Goal: Task Accomplishment & Management: Manage account settings

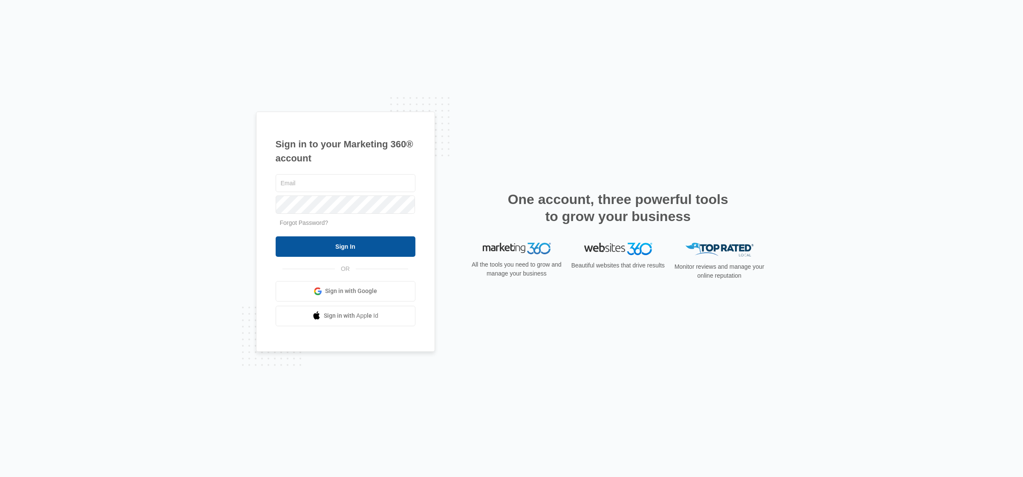
type input "[EMAIL_ADDRESS][DOMAIN_NAME]"
click at [325, 248] on input "Sign In" at bounding box center [346, 246] width 140 height 20
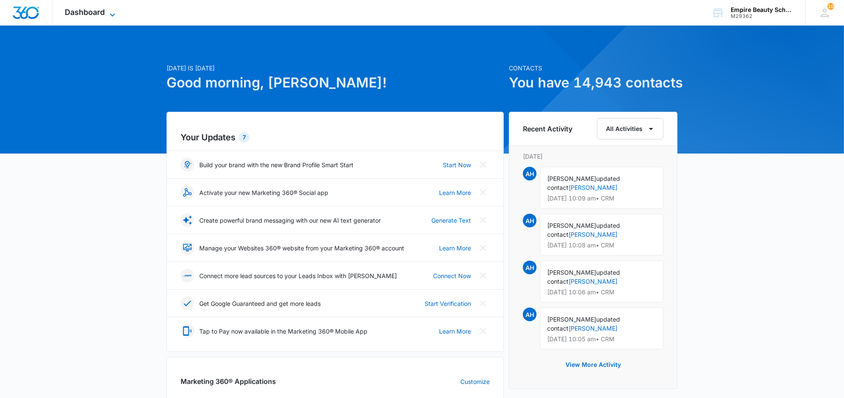
click at [113, 12] on icon at bounding box center [112, 15] width 10 height 10
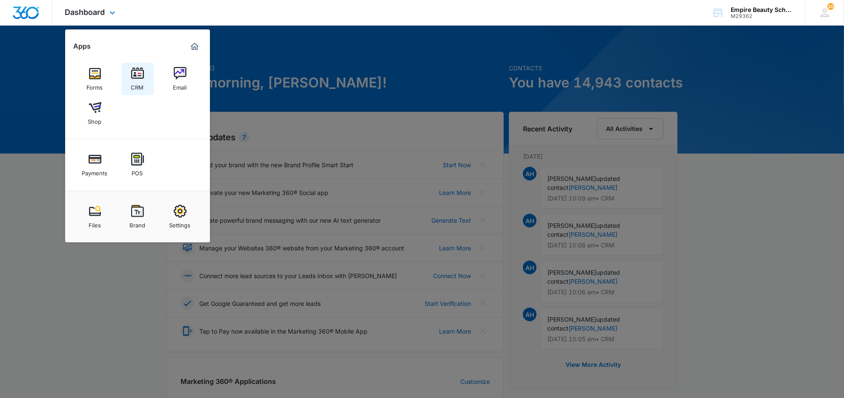
click at [133, 78] on img at bounding box center [137, 73] width 13 height 13
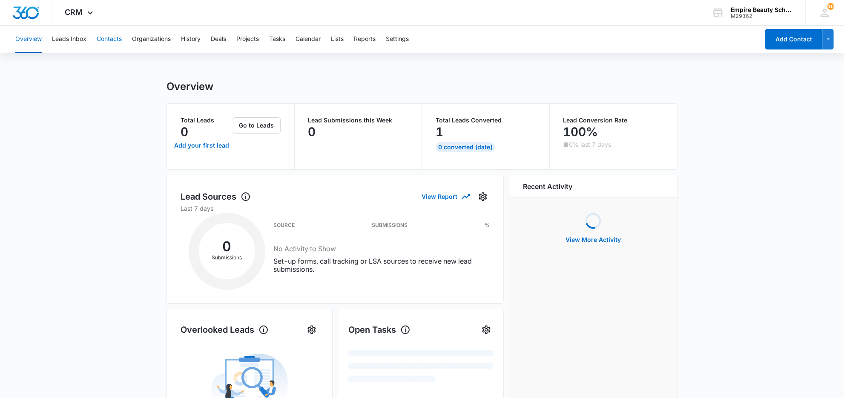
click at [116, 38] on button "Contacts" at bounding box center [109, 39] width 25 height 27
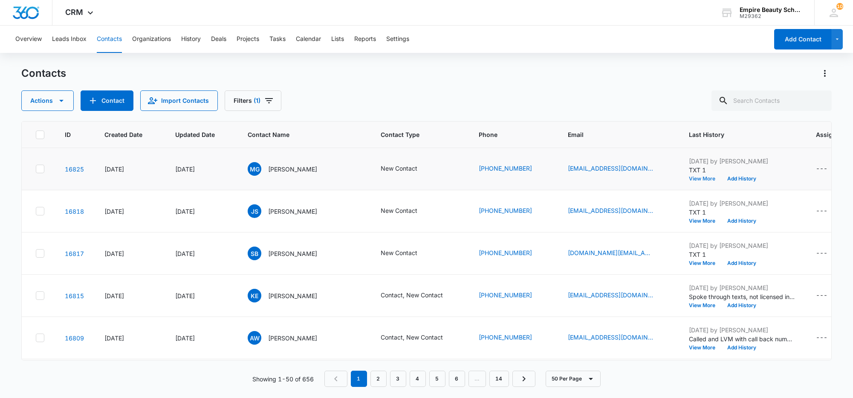
click at [688, 176] on button "View More" at bounding box center [704, 178] width 32 height 5
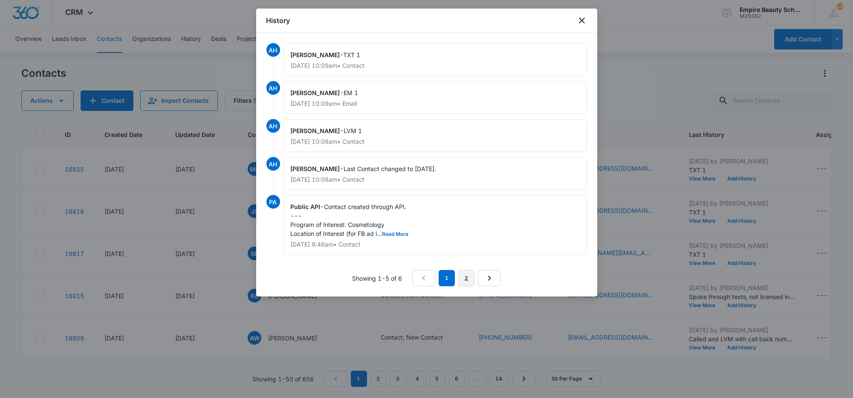
click at [469, 278] on link "2" at bounding box center [466, 278] width 16 height 16
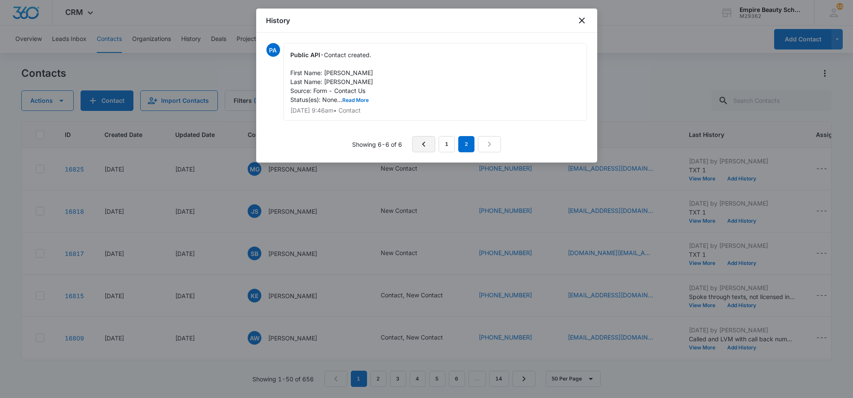
click at [429, 145] on icon "Previous Page" at bounding box center [423, 144] width 10 height 10
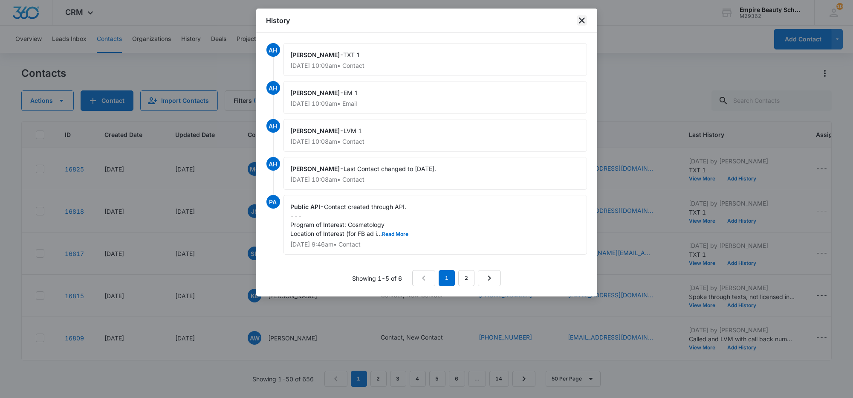
click at [582, 21] on icon "close" at bounding box center [582, 20] width 6 height 6
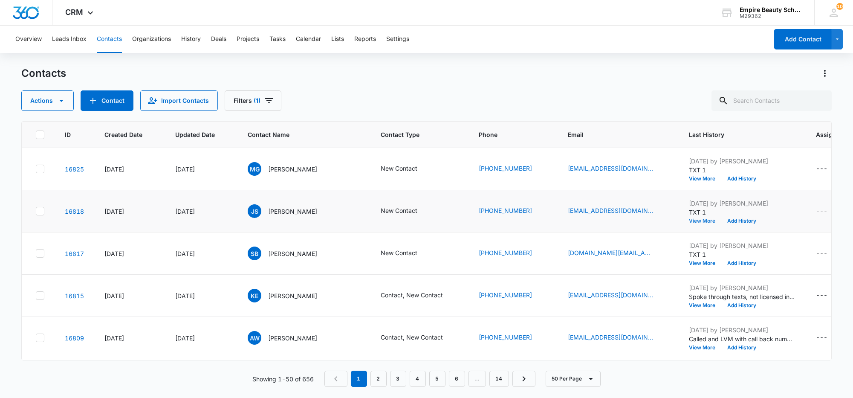
click at [688, 222] on button "View More" at bounding box center [704, 220] width 32 height 5
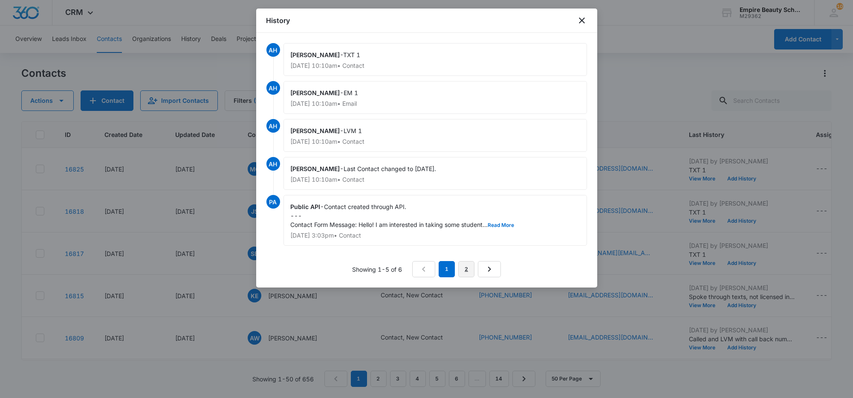
click at [464, 265] on link "2" at bounding box center [466, 269] width 16 height 16
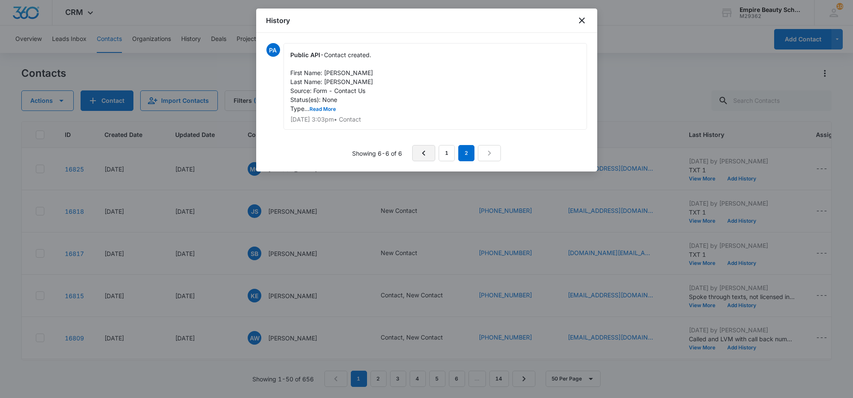
click at [429, 154] on link "Previous Page" at bounding box center [423, 153] width 23 height 16
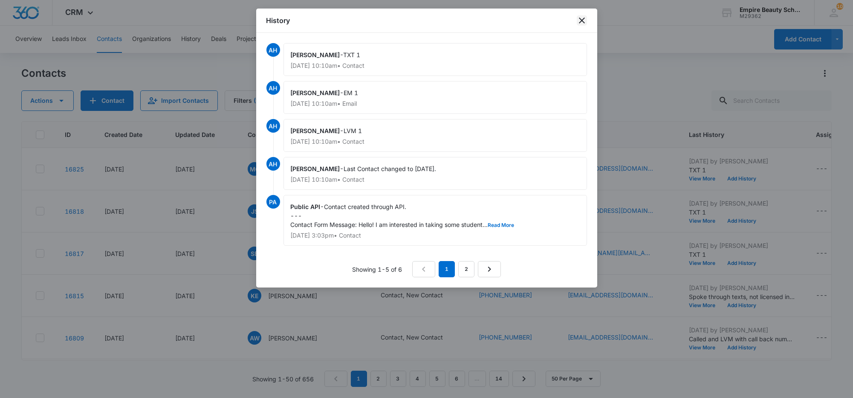
click at [581, 18] on icon "close" at bounding box center [581, 20] width 10 height 10
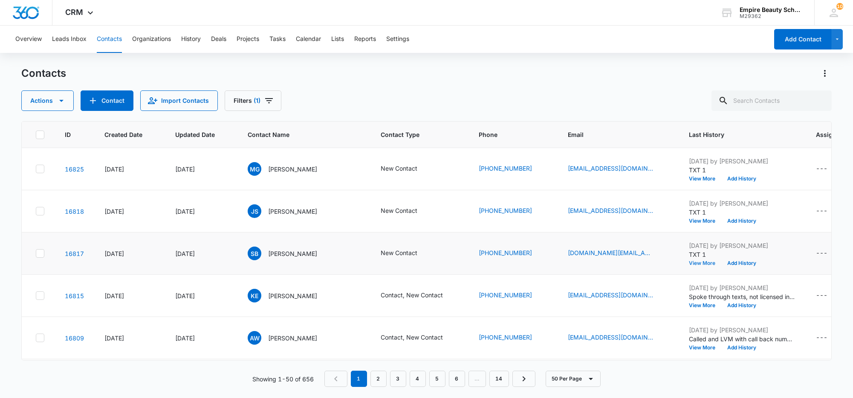
click at [688, 262] on button "View More" at bounding box center [704, 262] width 32 height 5
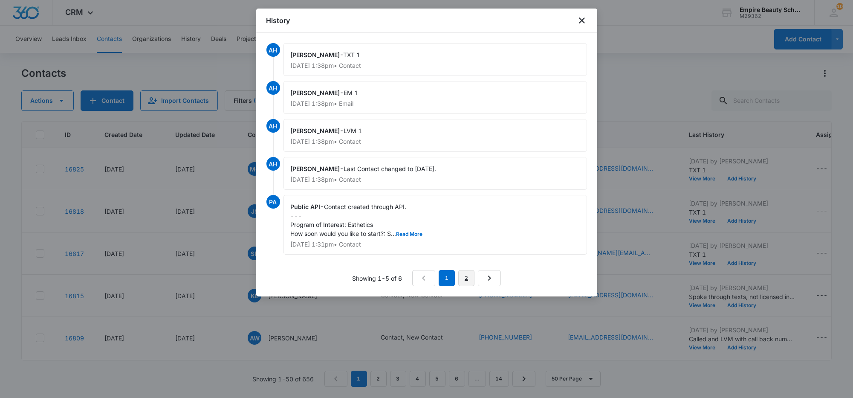
click at [469, 278] on link "2" at bounding box center [466, 278] width 16 height 16
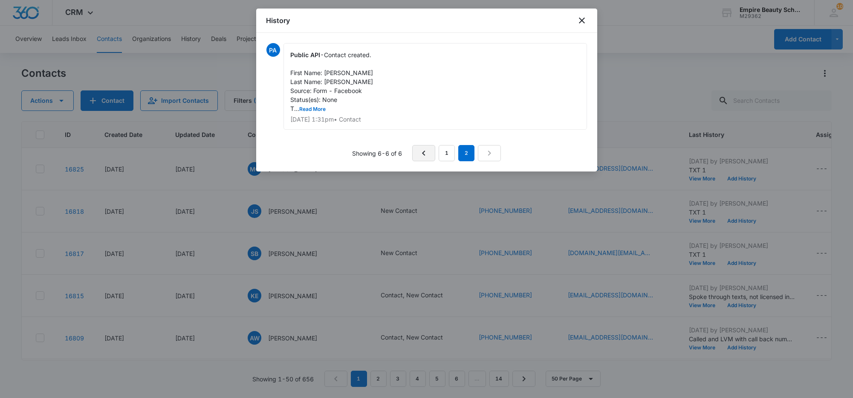
click at [427, 153] on icon "Previous Page" at bounding box center [423, 153] width 10 height 10
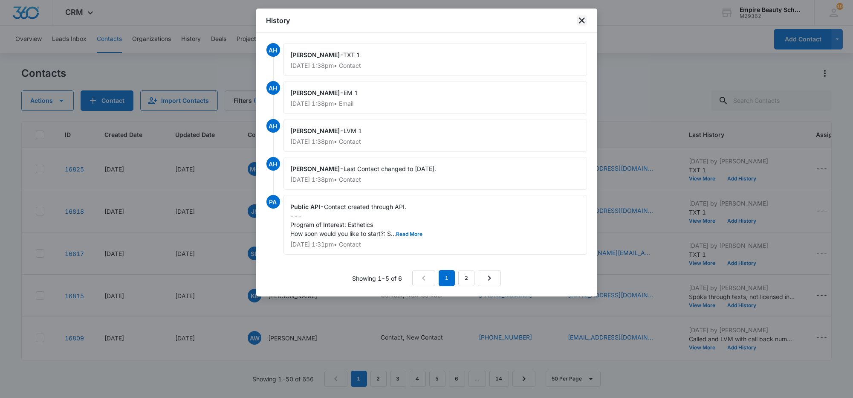
click at [584, 20] on icon "close" at bounding box center [581, 20] width 10 height 10
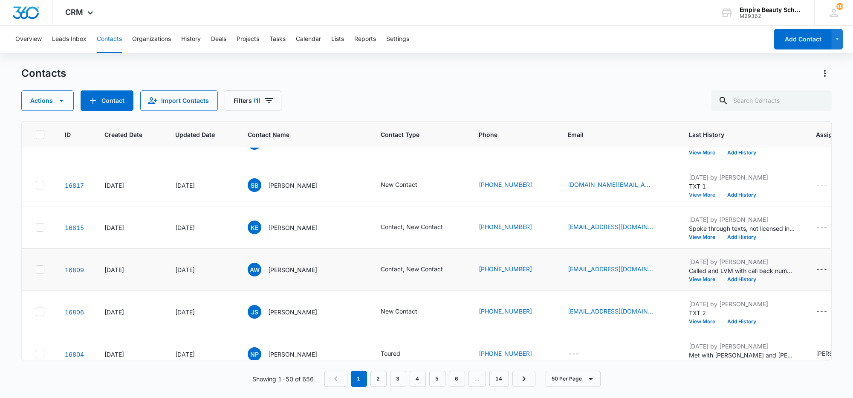
scroll to position [106, 0]
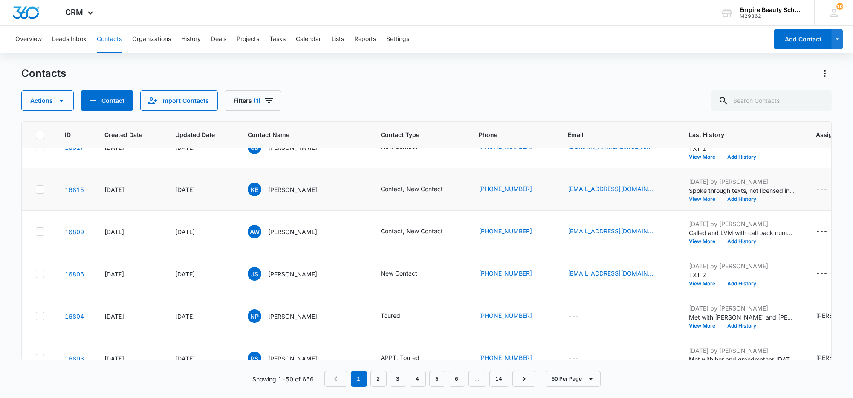
click at [688, 196] on button "View More" at bounding box center [704, 198] width 32 height 5
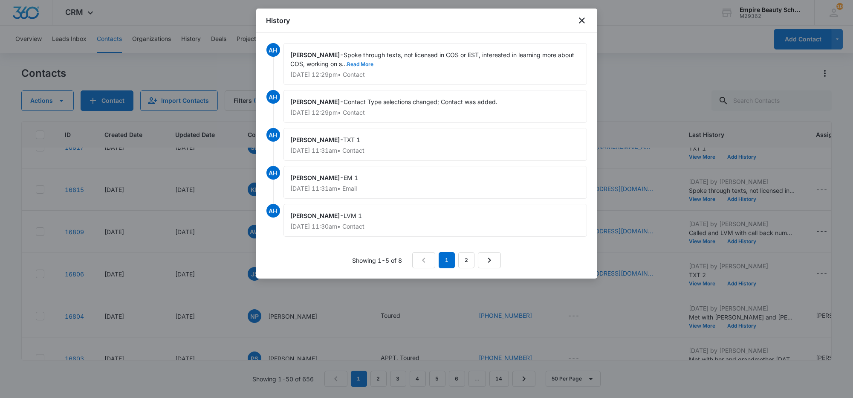
click at [349, 63] on button "Read More" at bounding box center [360, 64] width 26 height 5
click at [463, 259] on link "2" at bounding box center [466, 260] width 16 height 16
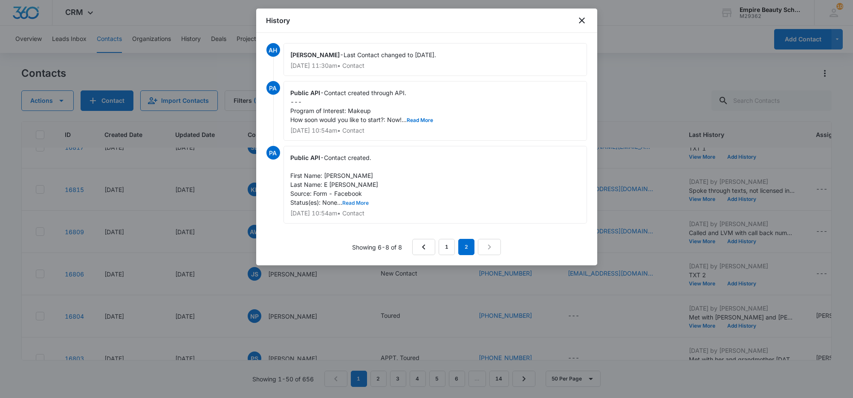
click at [354, 200] on button "Read More" at bounding box center [356, 202] width 26 height 5
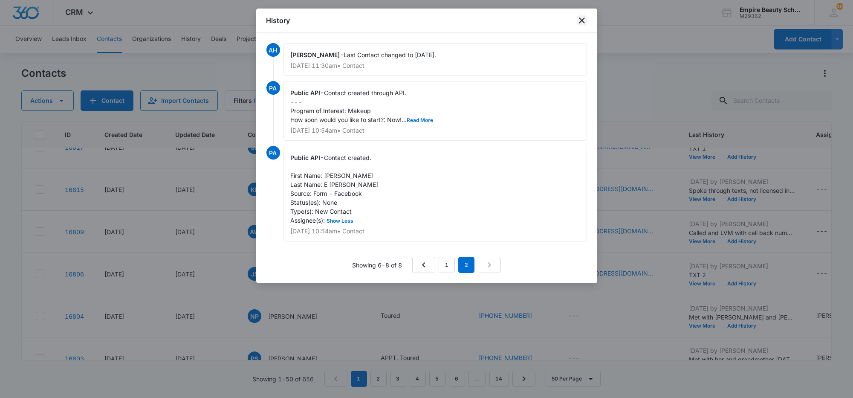
click at [579, 24] on icon "close" at bounding box center [581, 20] width 10 height 10
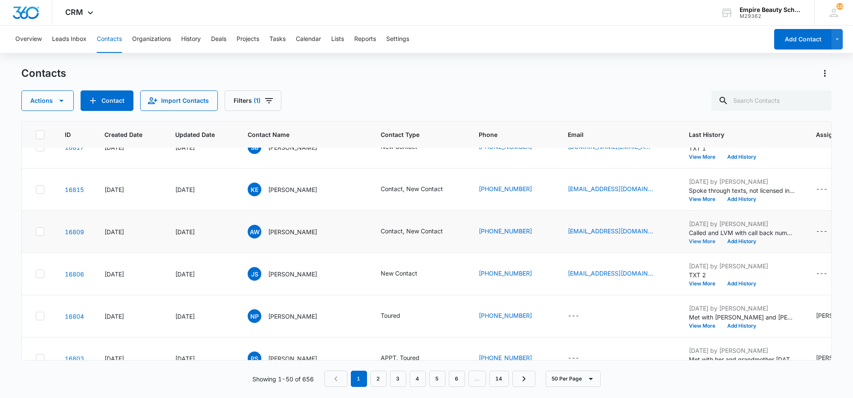
click at [688, 239] on button "View More" at bounding box center [704, 241] width 32 height 5
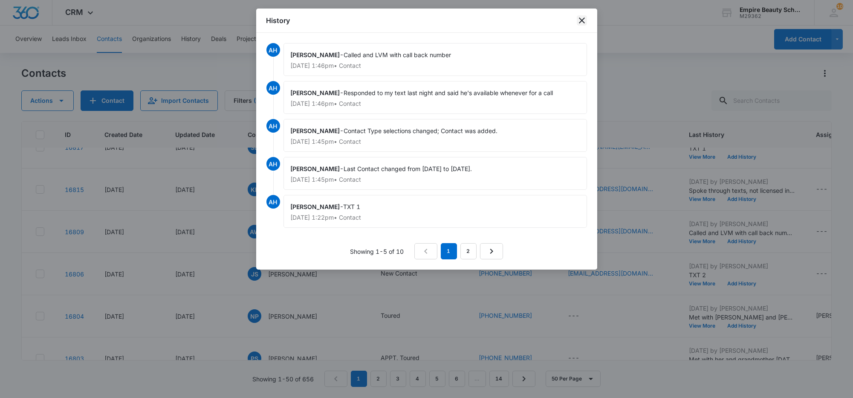
click at [576, 23] on div "History" at bounding box center [426, 21] width 341 height 24
click at [579, 18] on icon "close" at bounding box center [581, 20] width 10 height 10
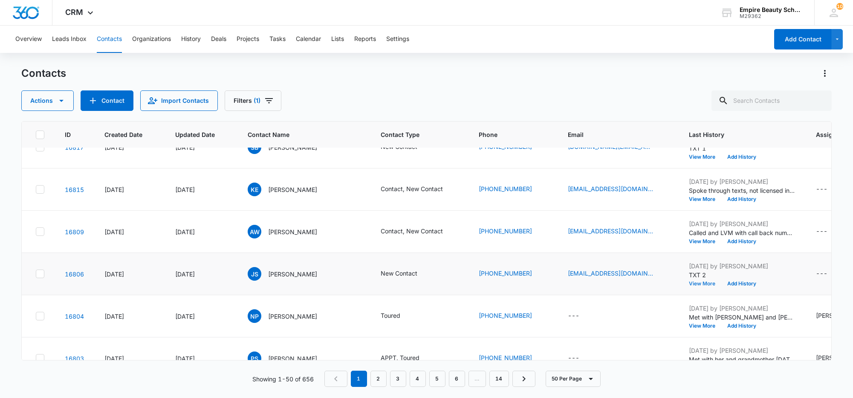
click at [688, 281] on button "View More" at bounding box center [704, 283] width 32 height 5
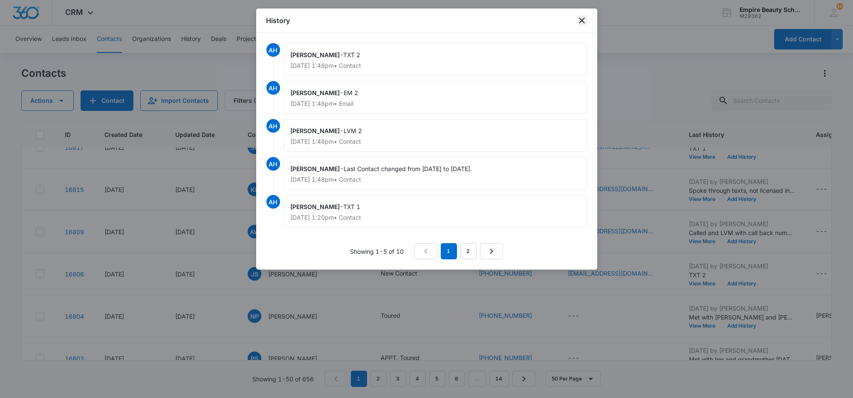
click at [584, 19] on icon "close" at bounding box center [581, 20] width 10 height 10
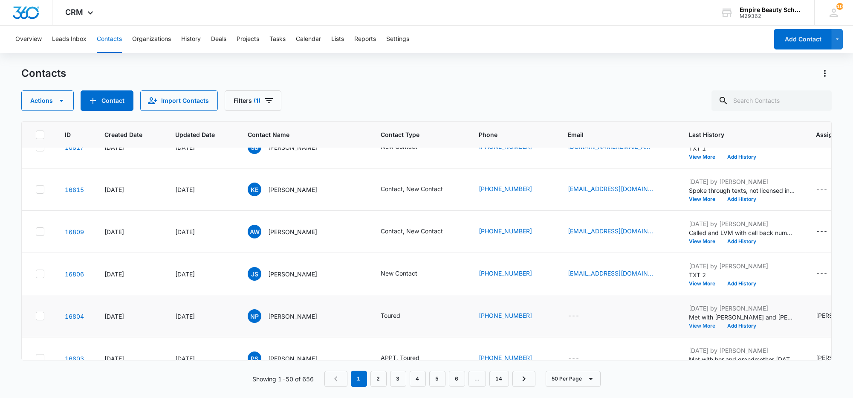
click at [688, 324] on button "View More" at bounding box center [704, 325] width 32 height 5
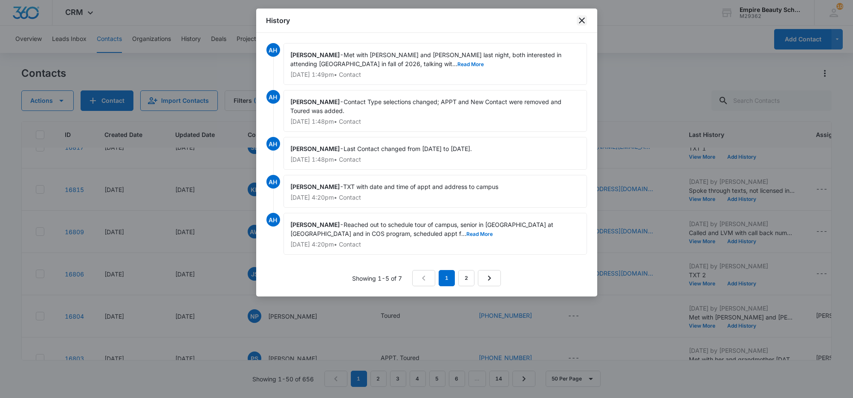
click at [584, 18] on icon "close" at bounding box center [581, 20] width 10 height 10
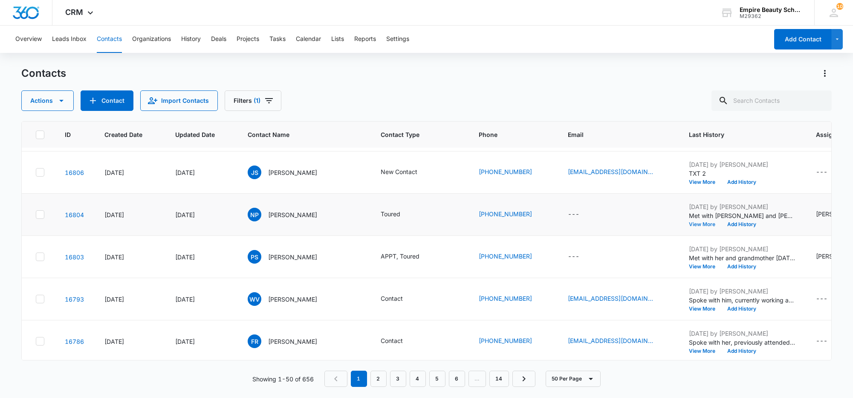
scroll to position [213, 0]
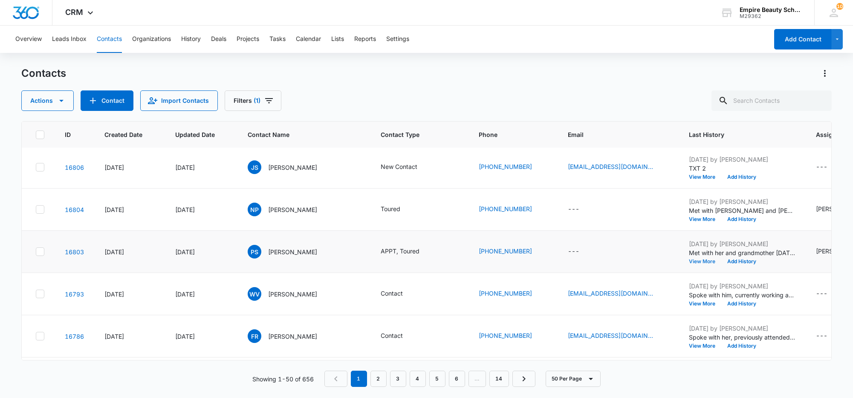
click at [688, 262] on button "View More" at bounding box center [704, 261] width 32 height 5
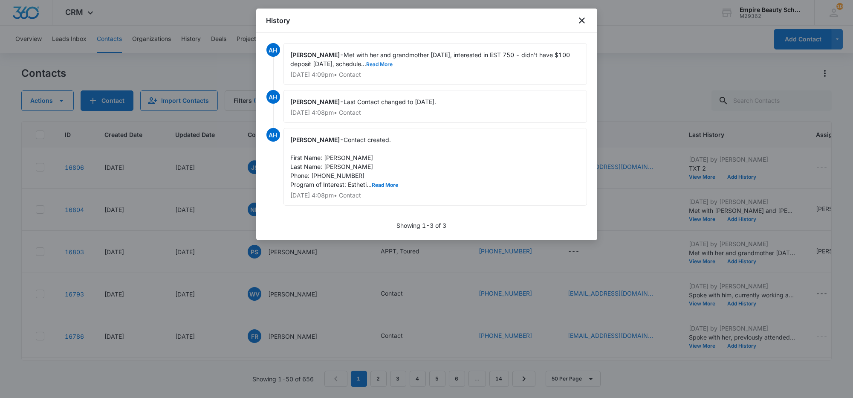
click at [366, 62] on button "Read More" at bounding box center [379, 64] width 26 height 5
click at [582, 18] on icon "close" at bounding box center [581, 20] width 10 height 10
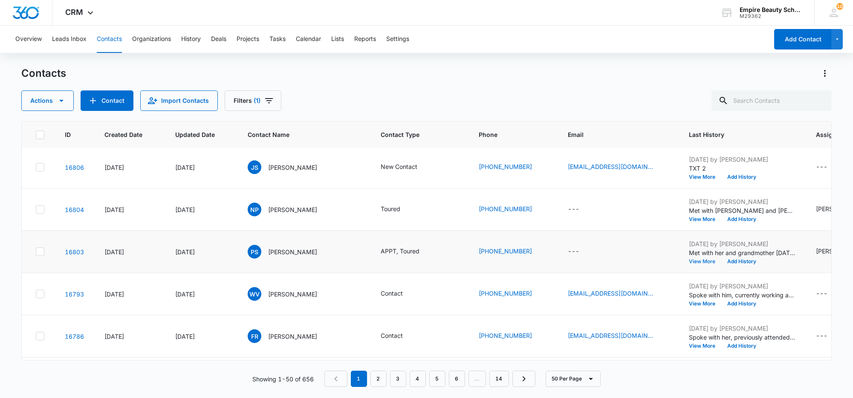
scroll to position [266, 0]
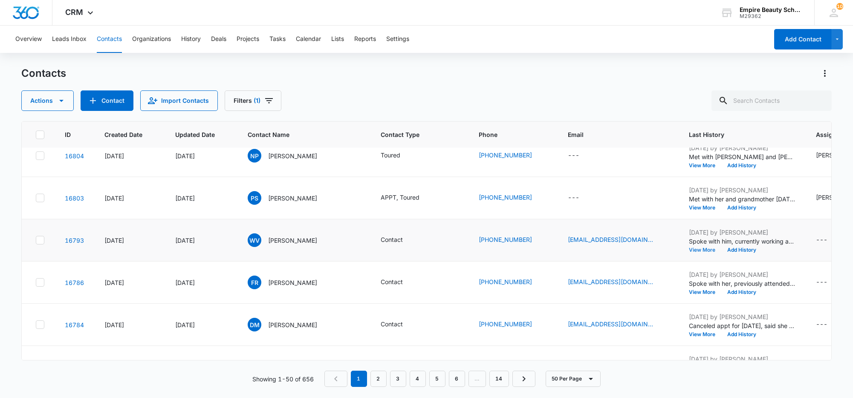
click at [688, 250] on button "View More" at bounding box center [704, 249] width 32 height 5
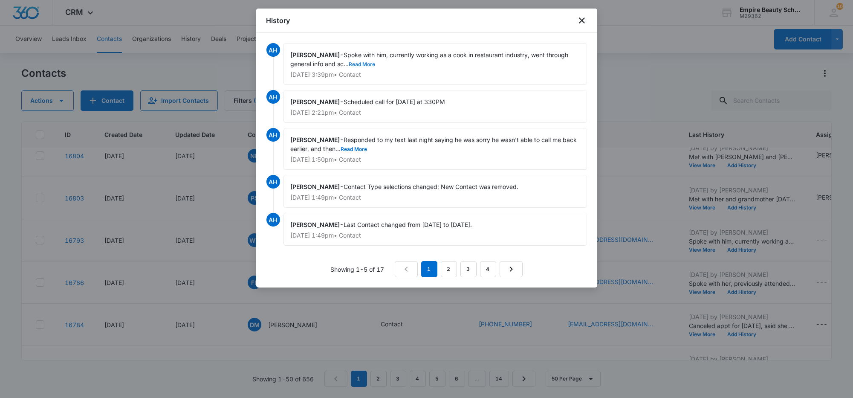
click at [349, 63] on button "Read More" at bounding box center [362, 64] width 26 height 5
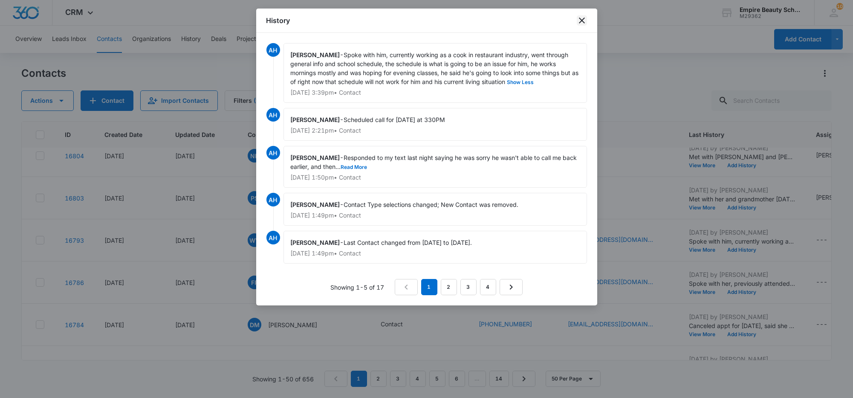
click at [581, 22] on icon "close" at bounding box center [581, 20] width 10 height 10
